Goal: Task Accomplishment & Management: Use online tool/utility

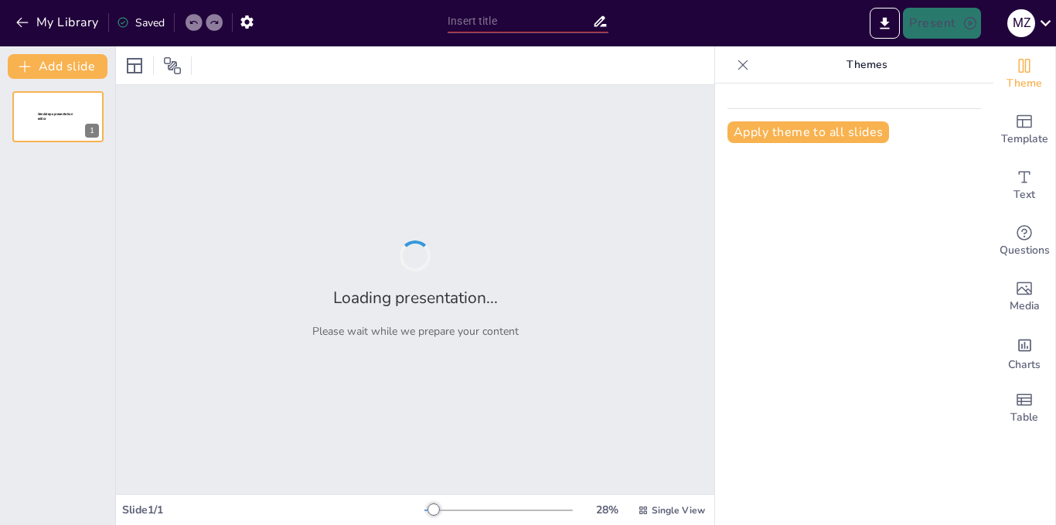
type input "Tendencias Futuras en IA y Tecnología"
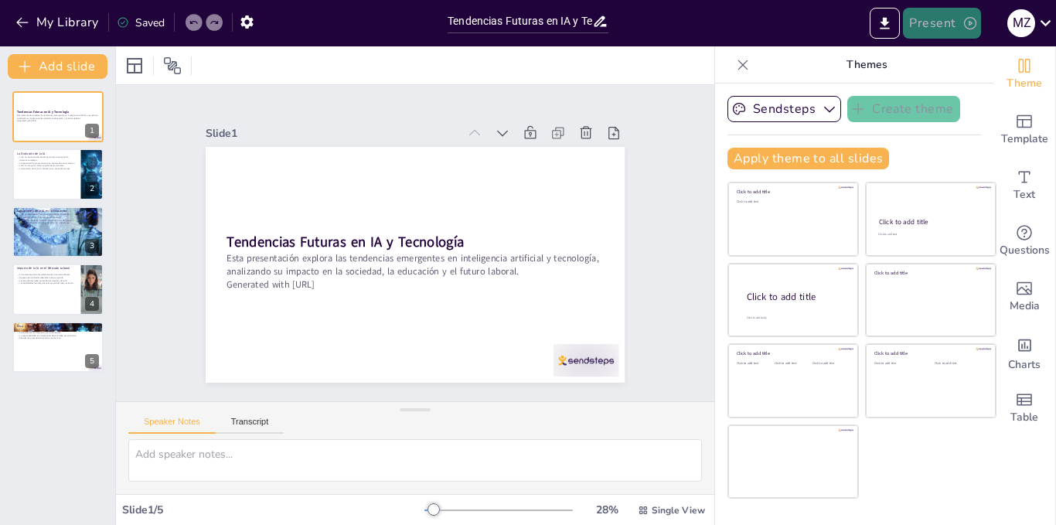
click at [950, 22] on button "Present" at bounding box center [941, 23] width 77 height 31
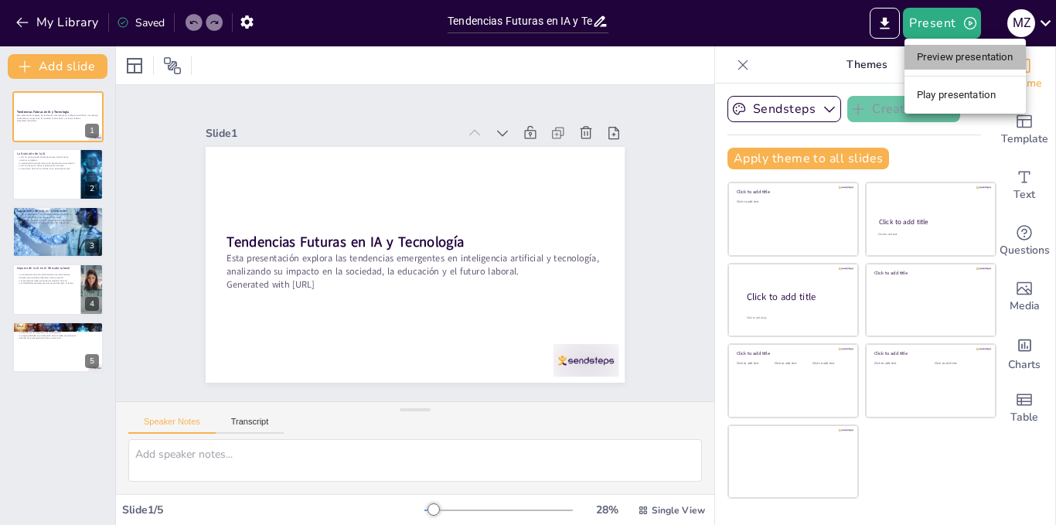
click at [959, 54] on li "Preview presentation" at bounding box center [965, 57] width 121 height 25
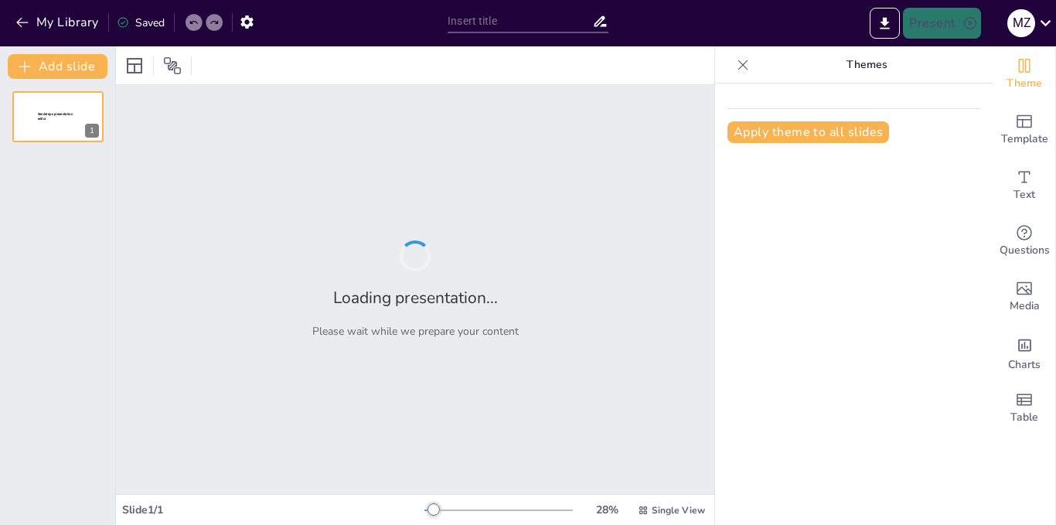
type input "Tendencias Futuras en IA y Tecnología"
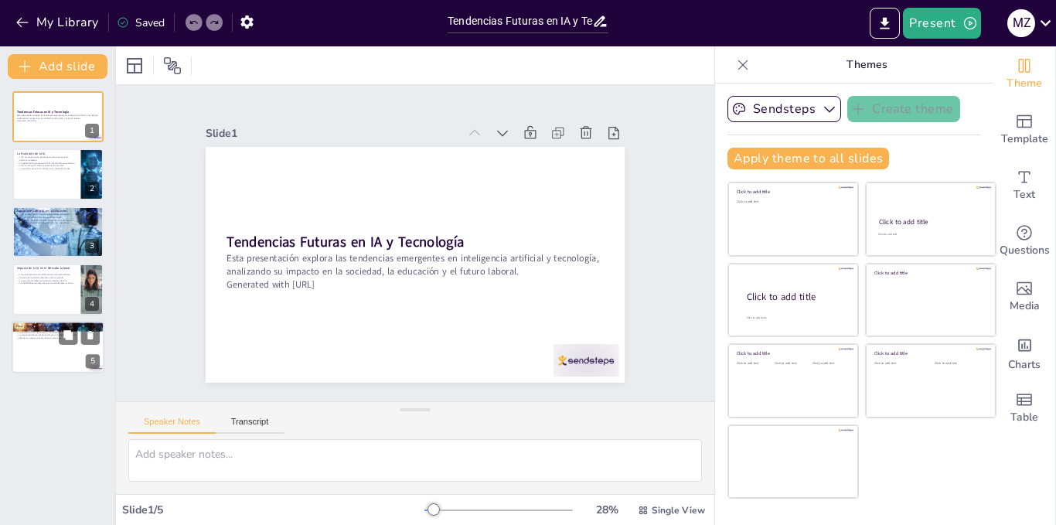
click at [28, 346] on div at bounding box center [58, 347] width 93 height 53
type textarea "La privacidad de los datos es uno de los temas más críticos en la discusión sob…"
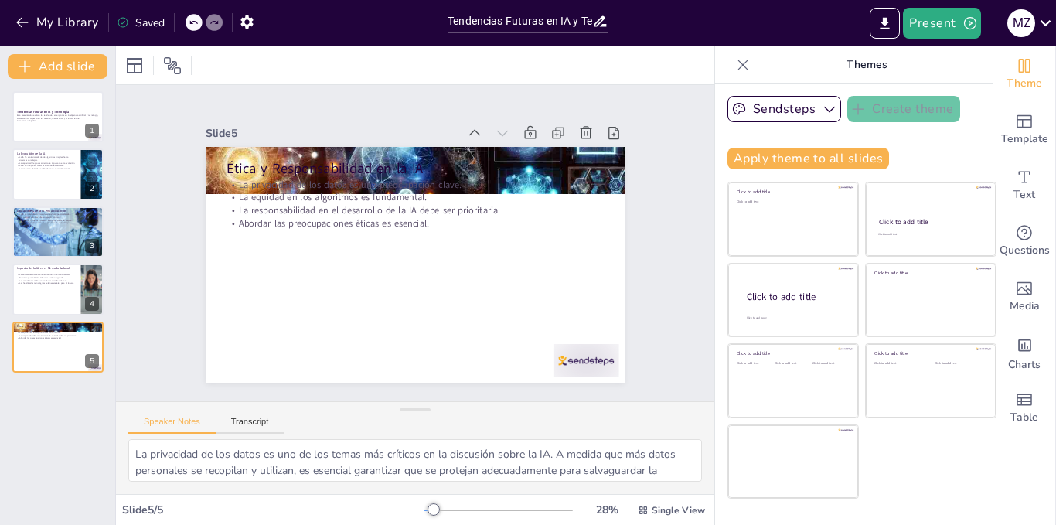
click at [333, 200] on p "La responsabilidad en el desarrollo de la IA debe ser prioritaria." at bounding box center [422, 210] width 372 height 91
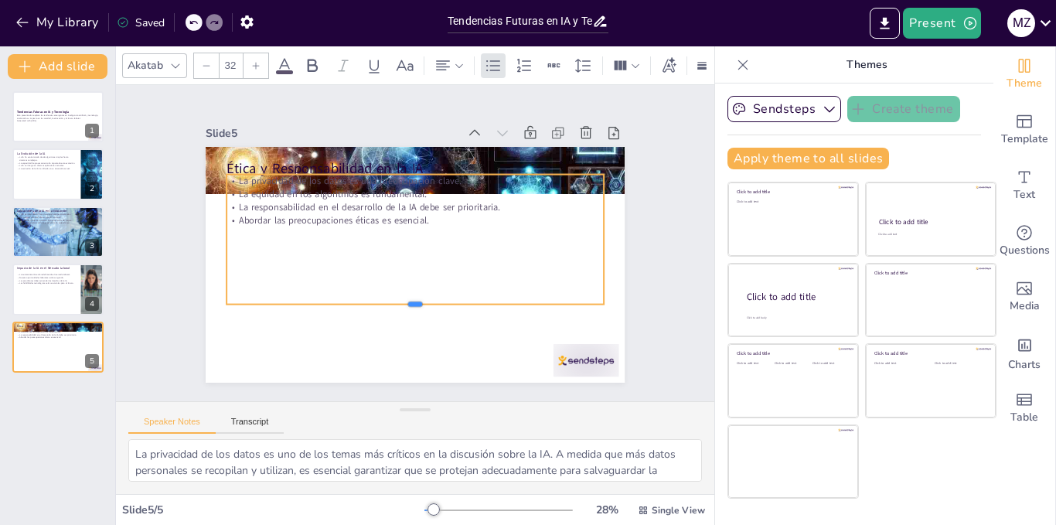
drag, startPoint x: 421, startPoint y: 207, endPoint x: 406, endPoint y: 298, distance: 91.8
click at [406, 298] on div at bounding box center [402, 309] width 372 height 90
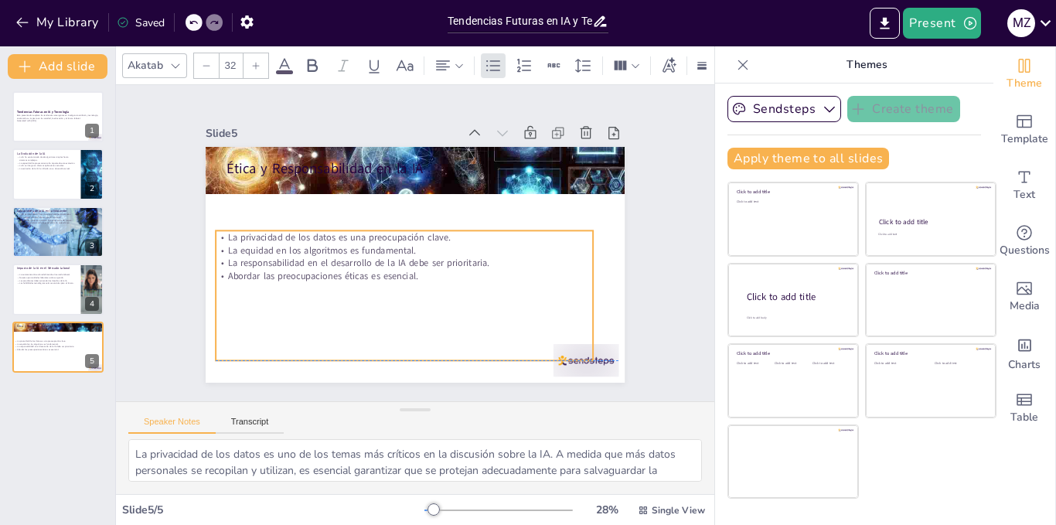
drag, startPoint x: 370, startPoint y: 169, endPoint x: 360, endPoint y: 230, distance: 62.0
click at [360, 230] on p "La privacidad de los datos es una preocupación clave." at bounding box center [405, 236] width 377 height 53
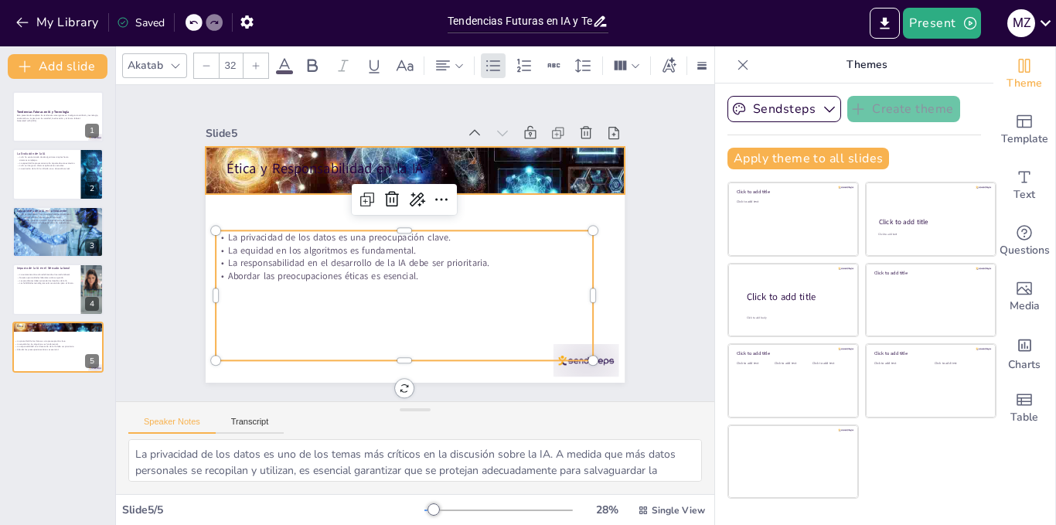
click at [333, 177] on div at bounding box center [372, 301] width 585 height 585
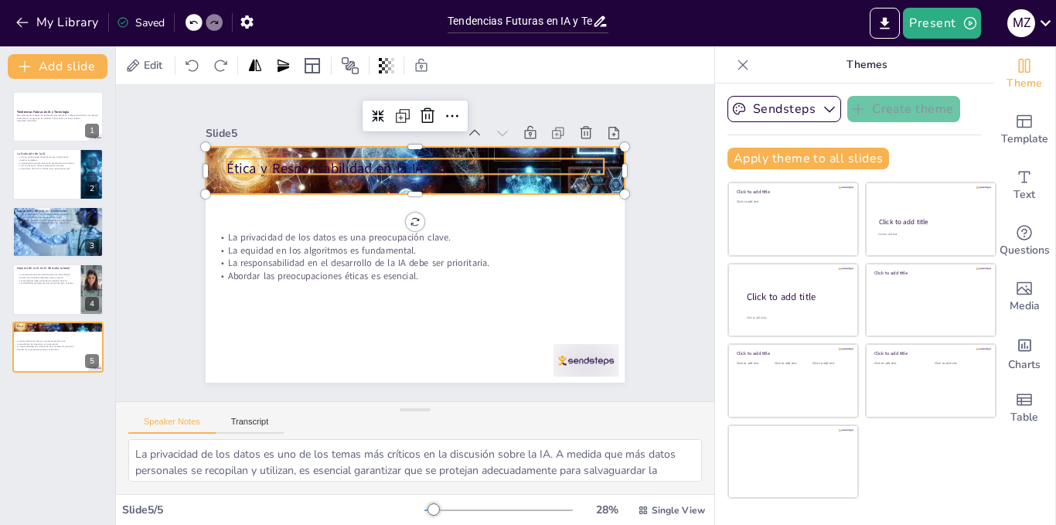
click at [305, 162] on p "Ética y Responsabilidad en la IA" at bounding box center [438, 171] width 365 height 135
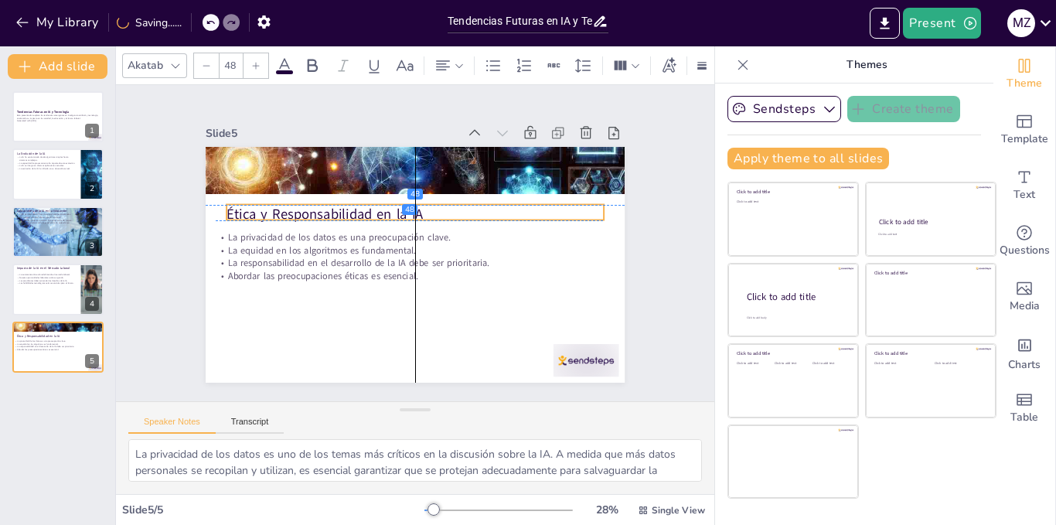
drag, startPoint x: 312, startPoint y: 165, endPoint x: 310, endPoint y: 211, distance: 45.6
click at [310, 211] on p "Ética y Responsabilidad en la IA" at bounding box center [420, 214] width 373 height 97
click at [644, 201] on div "Slide 1 Tendencias Futuras en IA y Tecnología Esta presentación explora las ten…" at bounding box center [414, 243] width 553 height 378
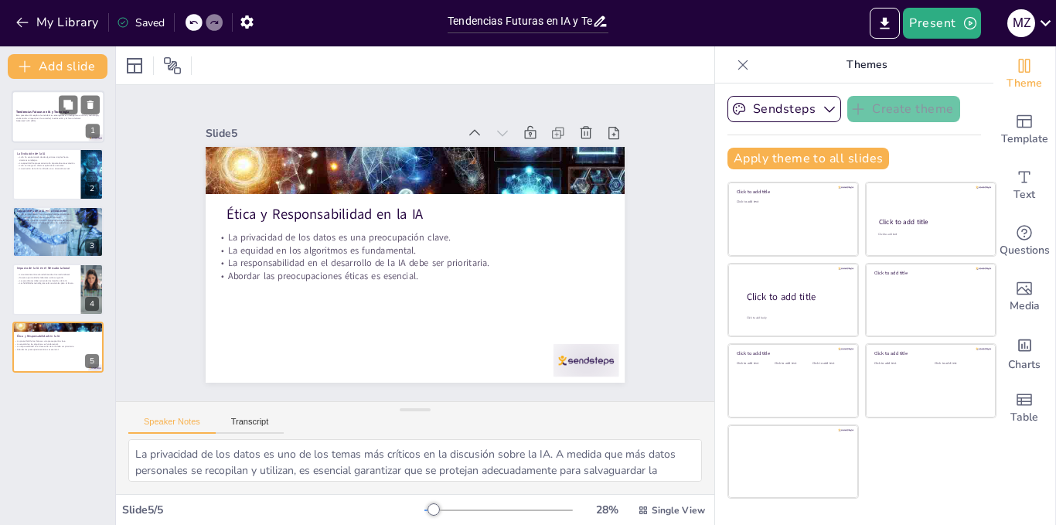
click at [65, 116] on p "Esta presentación explora las tendencias emergentes en inteligencia artificial …" at bounding box center [58, 116] width 84 height 5
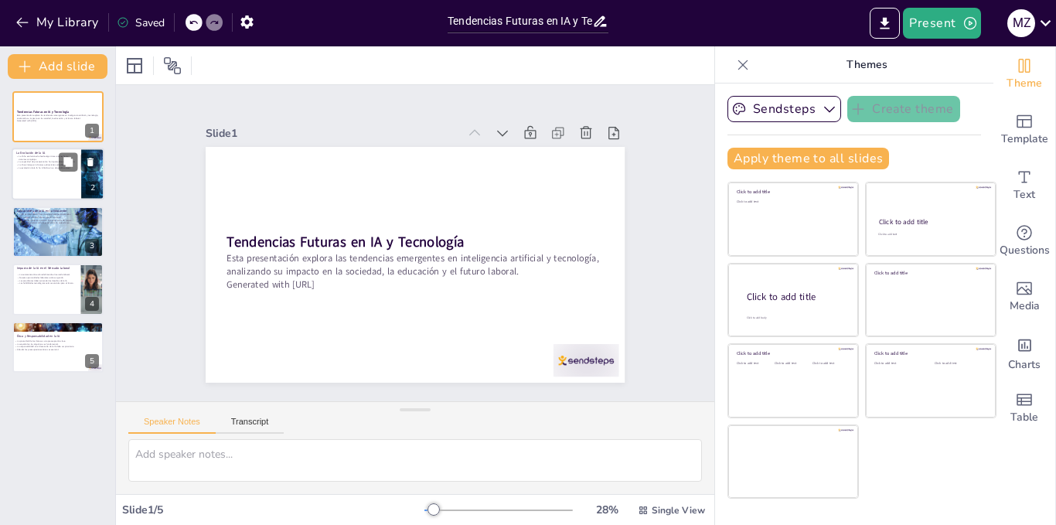
click at [55, 154] on p "La Evolución de la IA" at bounding box center [46, 153] width 60 height 5
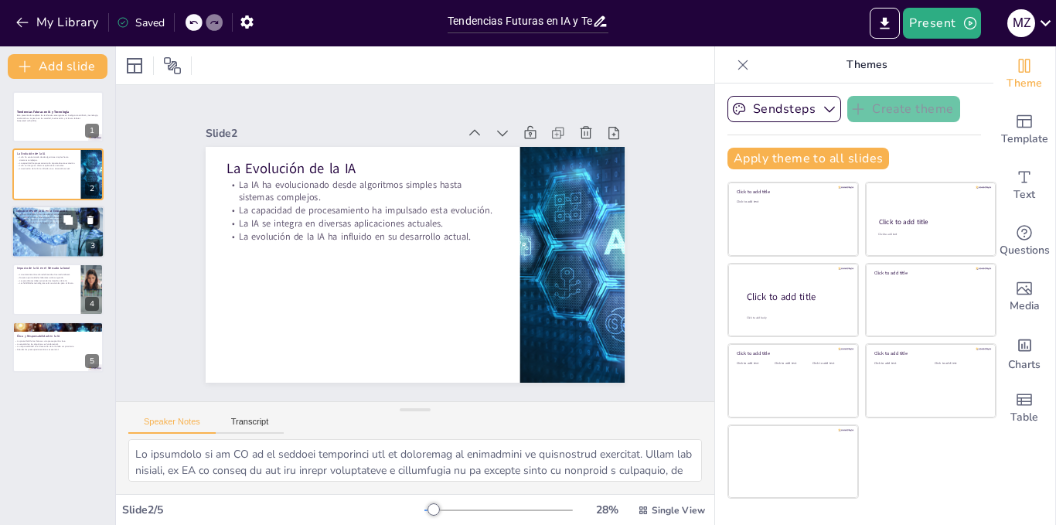
click at [57, 237] on div at bounding box center [58, 232] width 93 height 70
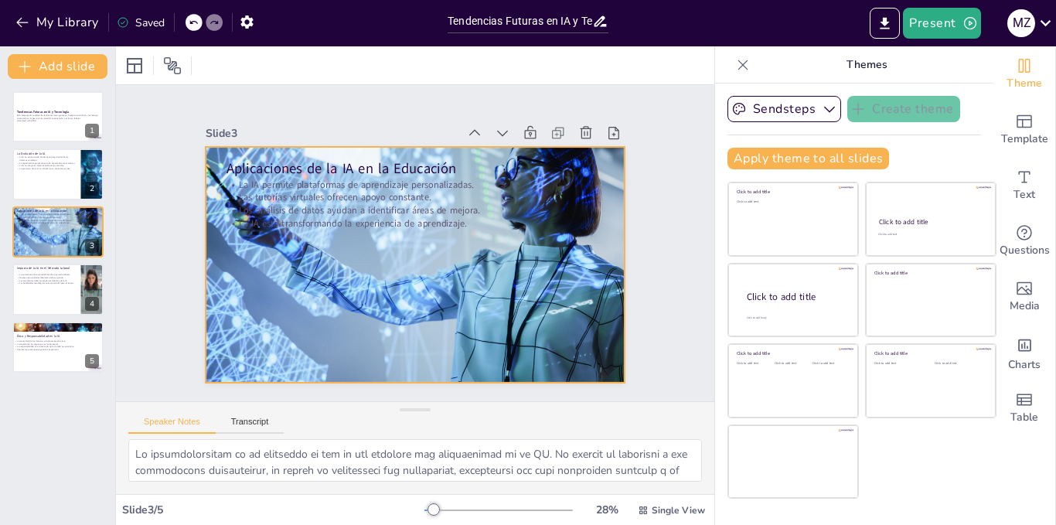
click at [415, 280] on div at bounding box center [409, 263] width 496 height 428
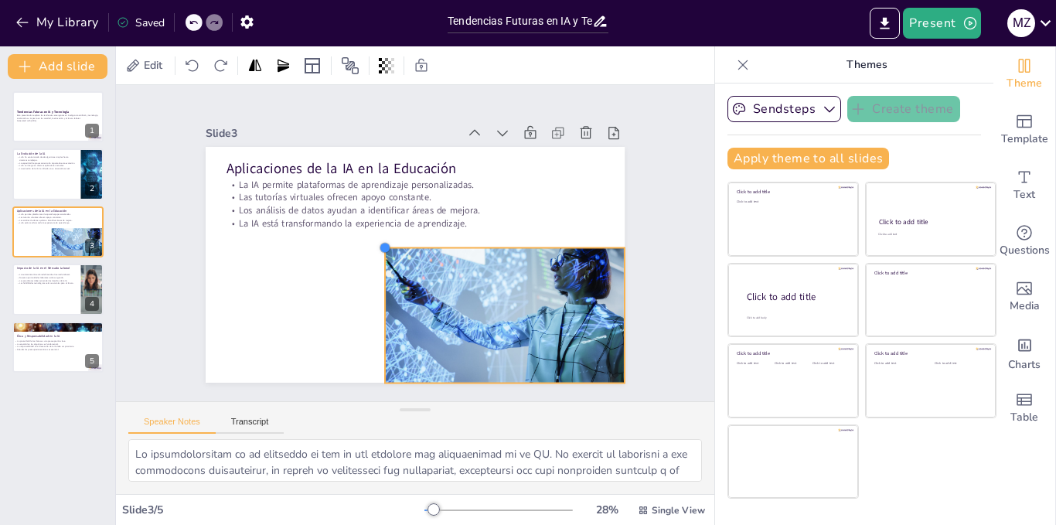
drag, startPoint x: 195, startPoint y: 142, endPoint x: 374, endPoint y: 275, distance: 223.8
click at [374, 275] on div "Aplicaciones de la IA en la Educación La IA permite plataformas de aprendizaje …" at bounding box center [403, 225] width 478 height 437
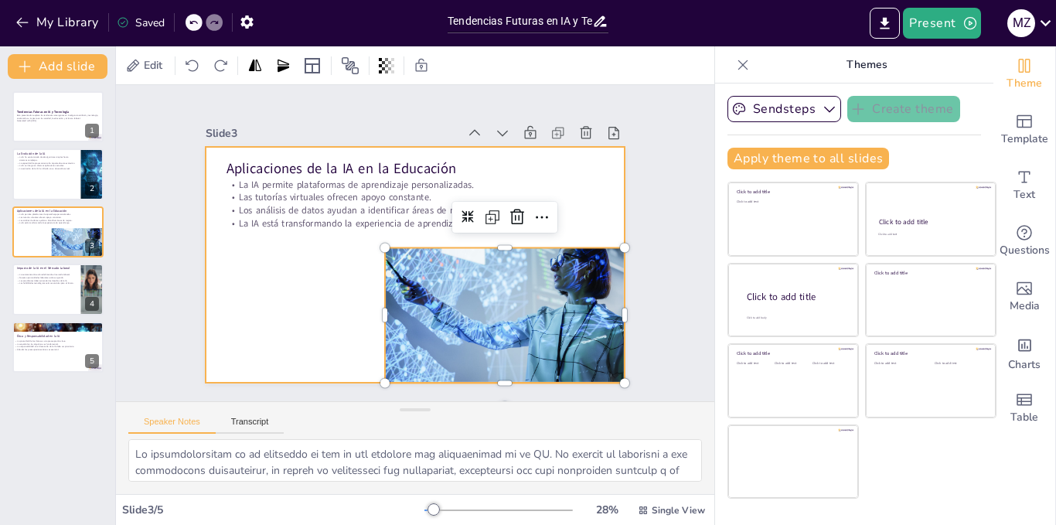
click at [264, 273] on div at bounding box center [414, 264] width 442 height 278
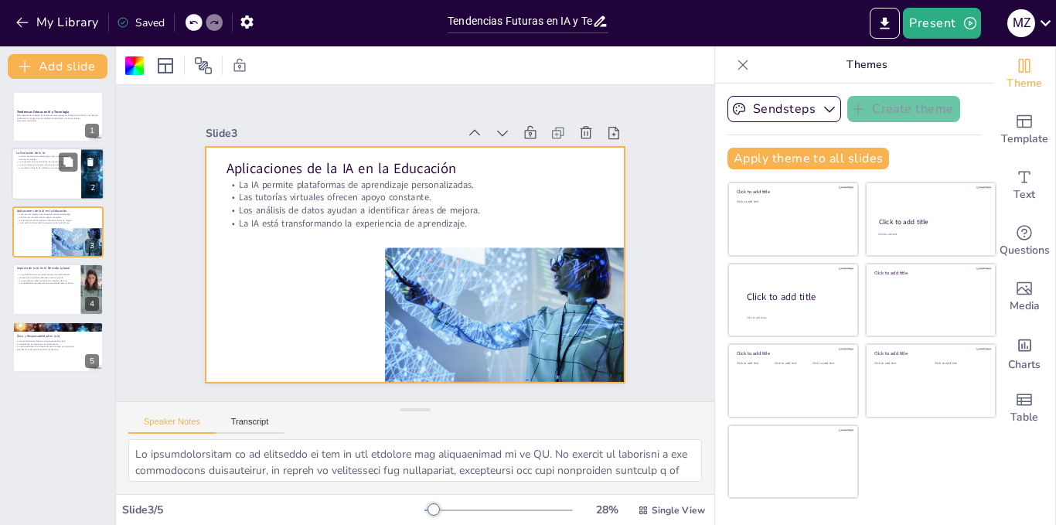
click at [53, 178] on div at bounding box center [58, 174] width 93 height 53
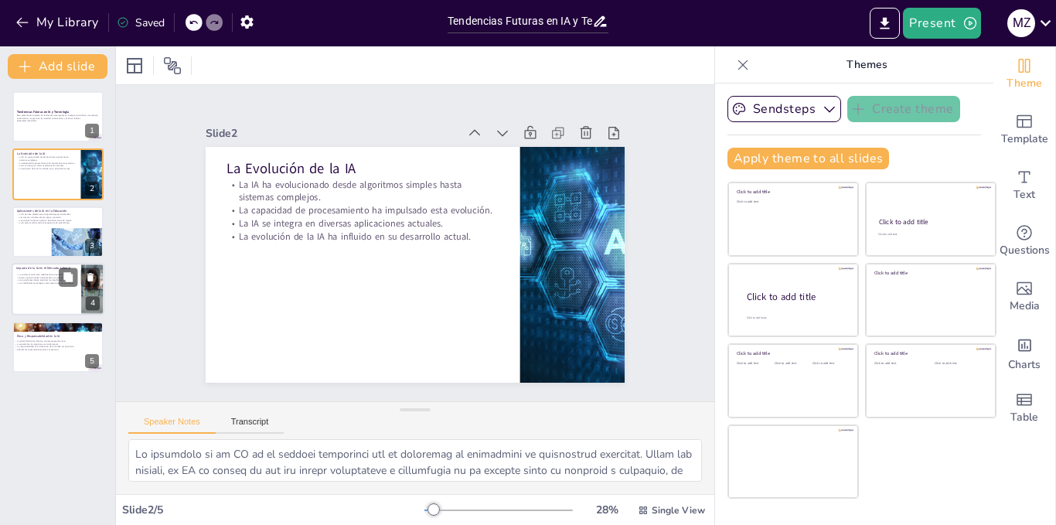
click at [58, 273] on p "La automatización está redefiniendo el mercado laboral." at bounding box center [46, 274] width 60 height 3
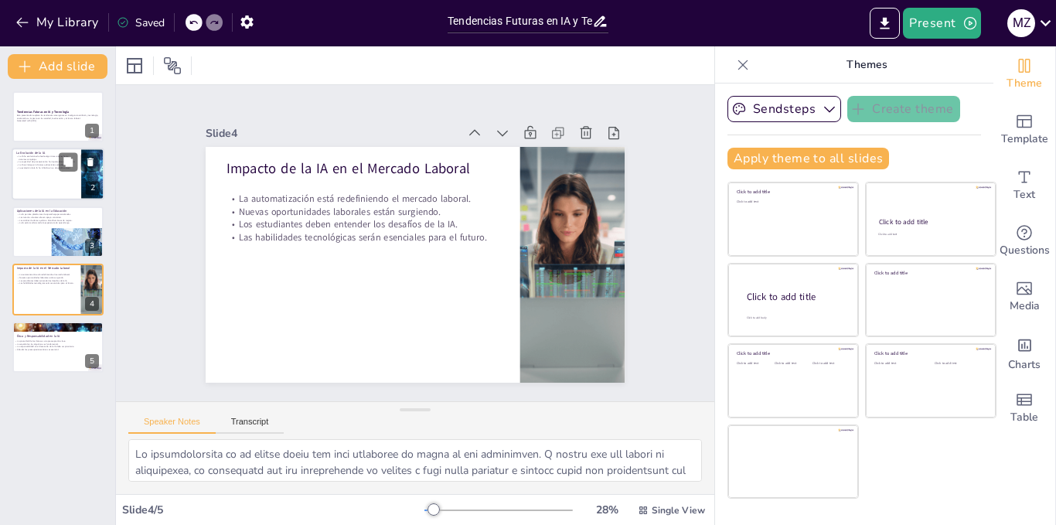
click at [31, 181] on div at bounding box center [58, 174] width 93 height 53
type textarea "La evolución de la IA es un proceso fascinante que ha permitido el desarrollo d…"
